Goal: Obtain resource: Download file/media

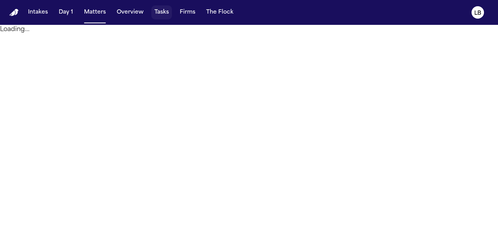
click at [159, 10] on button "Tasks" at bounding box center [161, 12] width 21 height 14
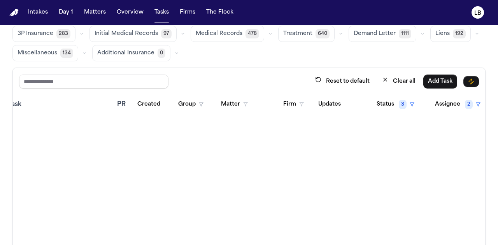
scroll to position [1946, 86]
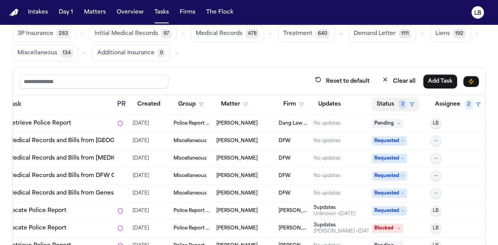
click at [382, 101] on button "Status 3" at bounding box center [395, 105] width 47 height 14
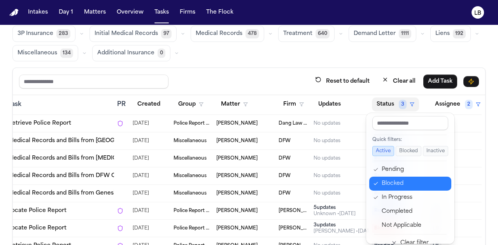
scroll to position [9, 0]
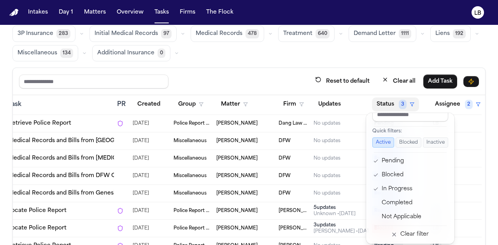
click at [313, 61] on div "Global Filters Review Coverage 16 Review Provider 229 Intake 548 Police Report …" at bounding box center [248, 125] width 473 height 262
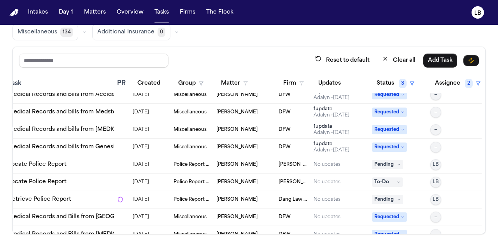
scroll to position [1841, 86]
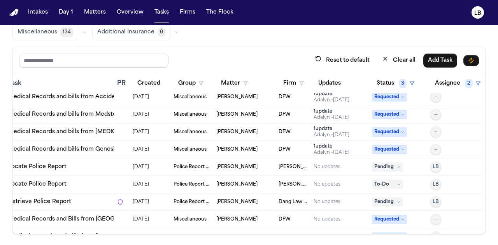
click at [234, 182] on span "[PERSON_NAME]" at bounding box center [236, 185] width 41 height 6
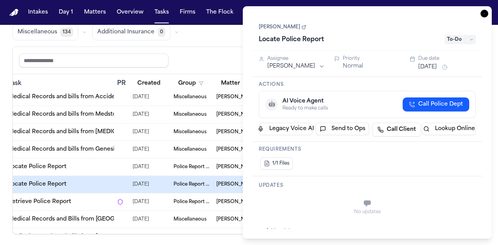
click at [291, 26] on link "[PERSON_NAME]" at bounding box center [281, 27] width 47 height 6
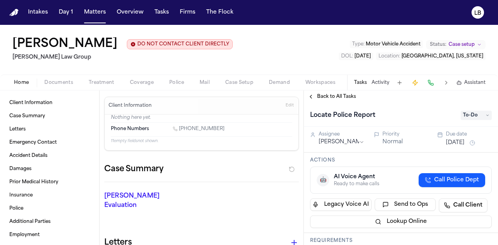
click at [381, 84] on button "Activity" at bounding box center [380, 83] width 18 height 6
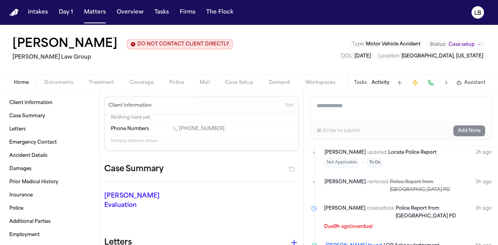
scroll to position [111, 0]
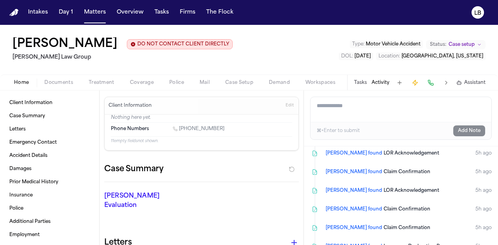
click at [47, 87] on span "button" at bounding box center [59, 87] width 38 height 1
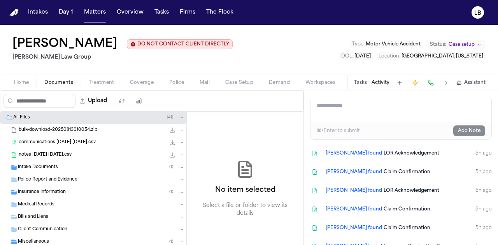
click at [66, 166] on div "Intake Documents ( 1 )" at bounding box center [101, 167] width 167 height 7
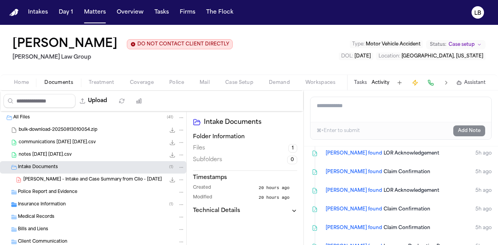
click at [87, 194] on div "Police Report and Evidence" at bounding box center [101, 192] width 167 height 7
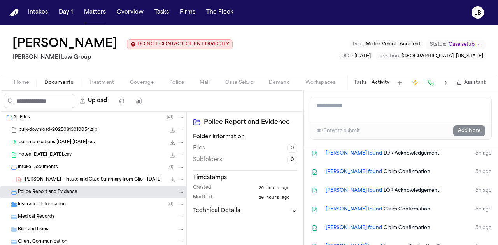
click at [59, 206] on span "Insurance Information" at bounding box center [42, 205] width 48 height 7
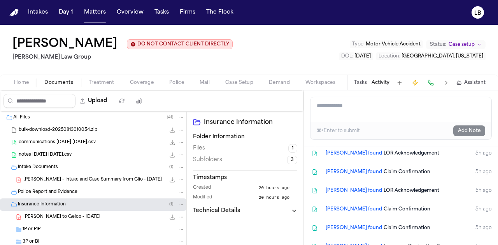
click at [65, 189] on span "Police Report and Evidence" at bounding box center [47, 192] width 59 height 7
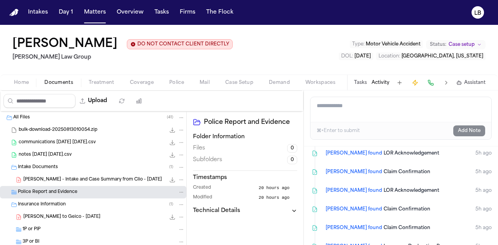
click at [60, 178] on span "[PERSON_NAME] - Intake and Case Summary from Clio - [DATE]" at bounding box center [92, 180] width 138 height 7
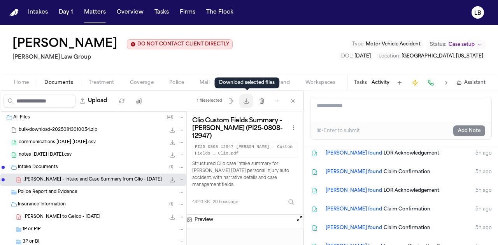
click at [250, 97] on button "Download files" at bounding box center [246, 101] width 14 height 14
